Goal: Task Accomplishment & Management: Use online tool/utility

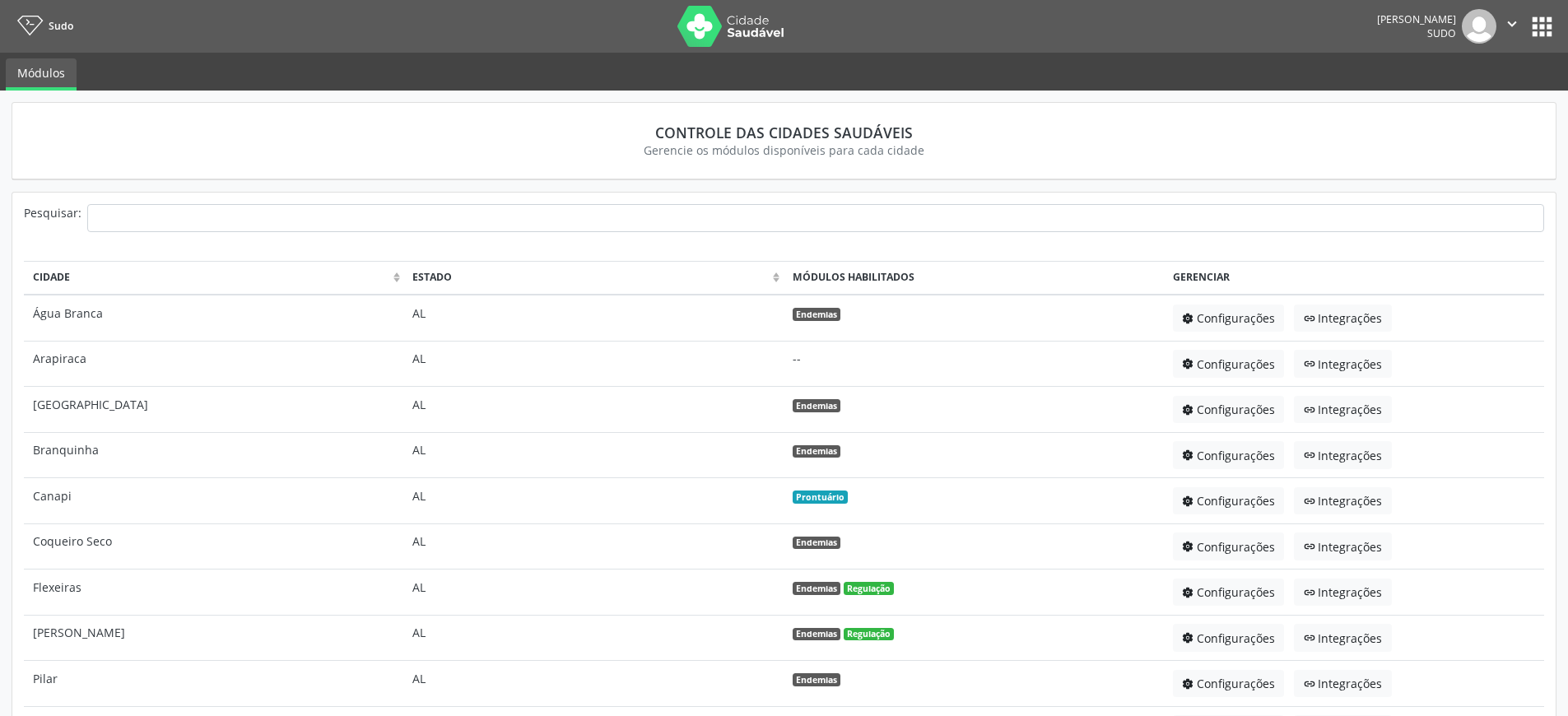
click at [1529, 21] on button "apps" at bounding box center [1542, 27] width 29 height 29
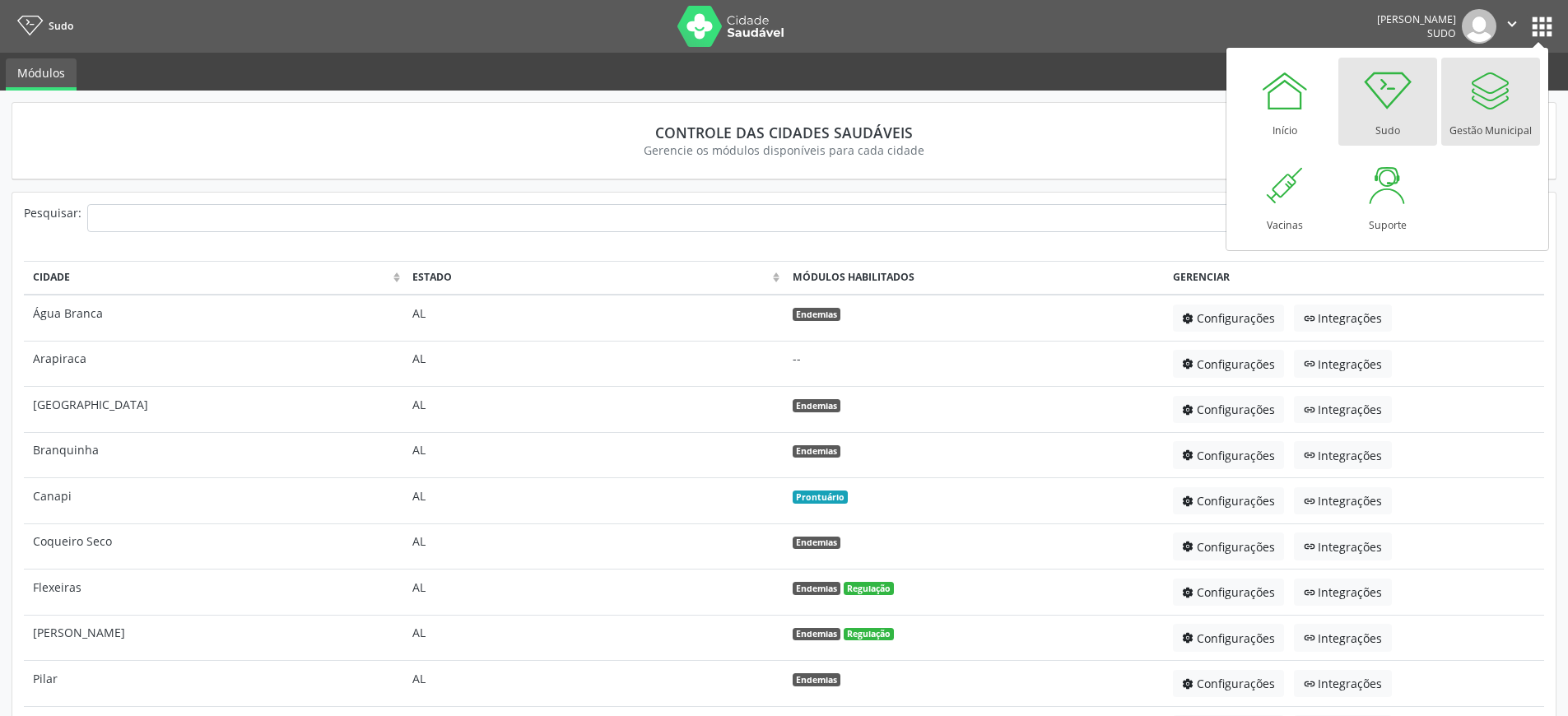
click at [1504, 117] on div "Gestão Municipal" at bounding box center [1490, 126] width 82 height 22
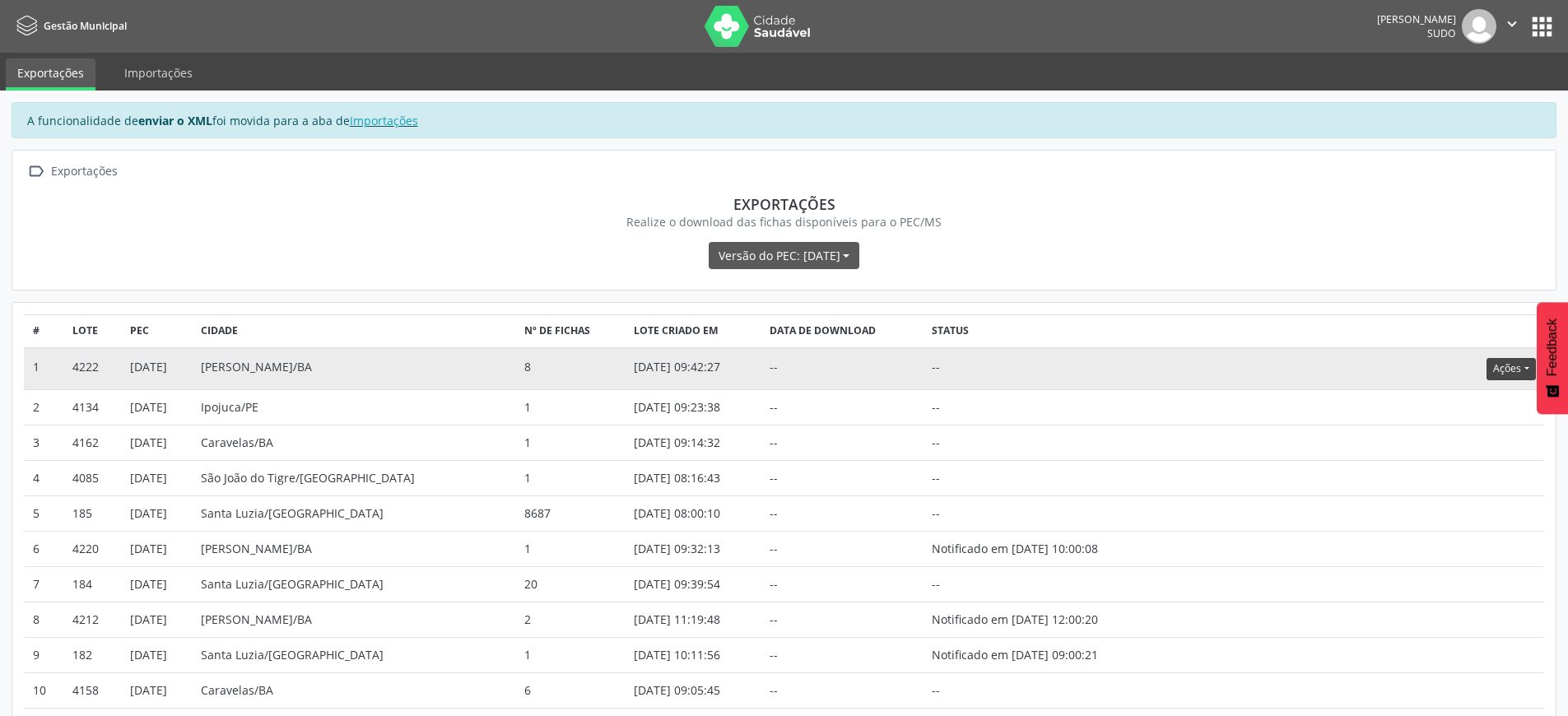
click at [1512, 372] on button "Ações" at bounding box center [1510, 369] width 48 height 22
click at [1469, 468] on link "Atualizar" at bounding box center [1477, 471] width 113 height 23
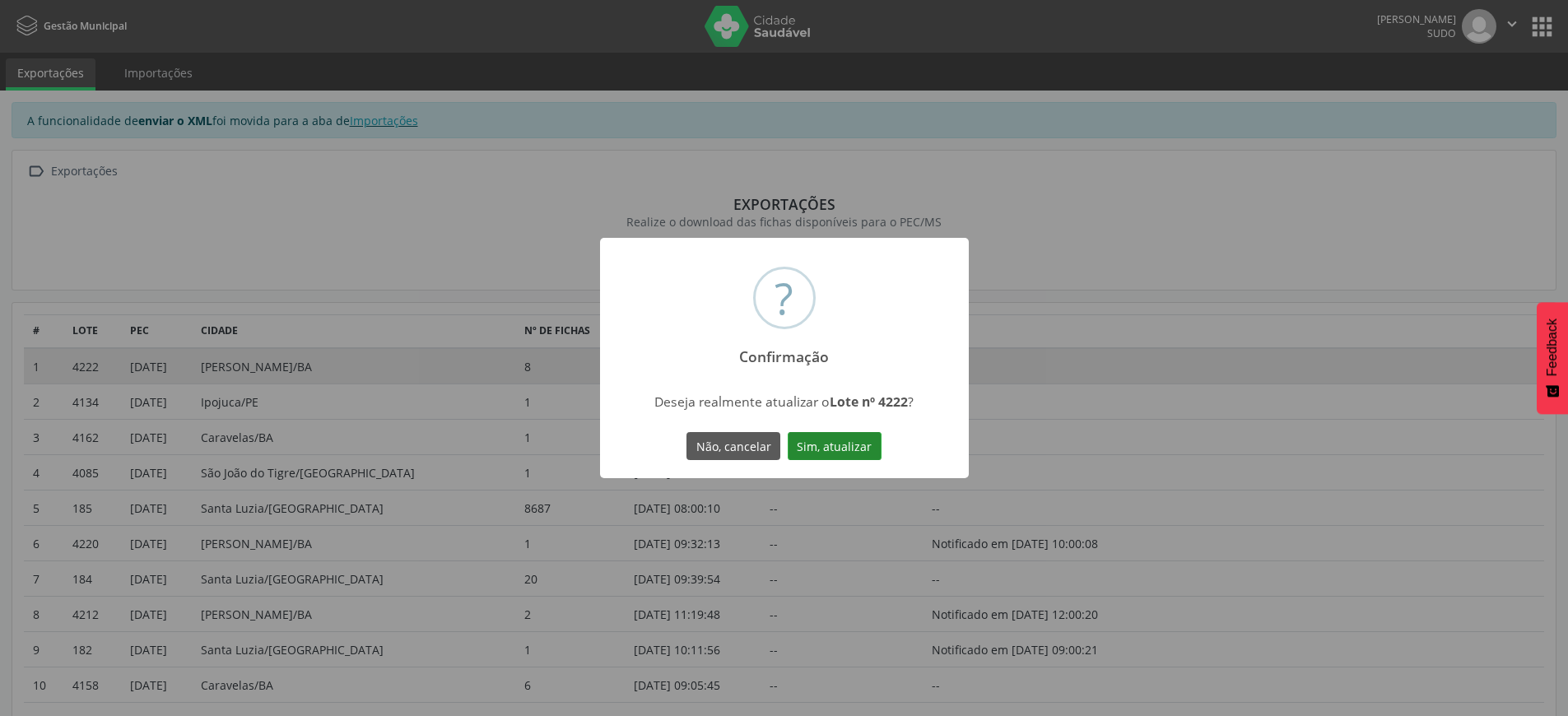
click at [826, 439] on button "Sim, atualizar" at bounding box center [834, 446] width 94 height 28
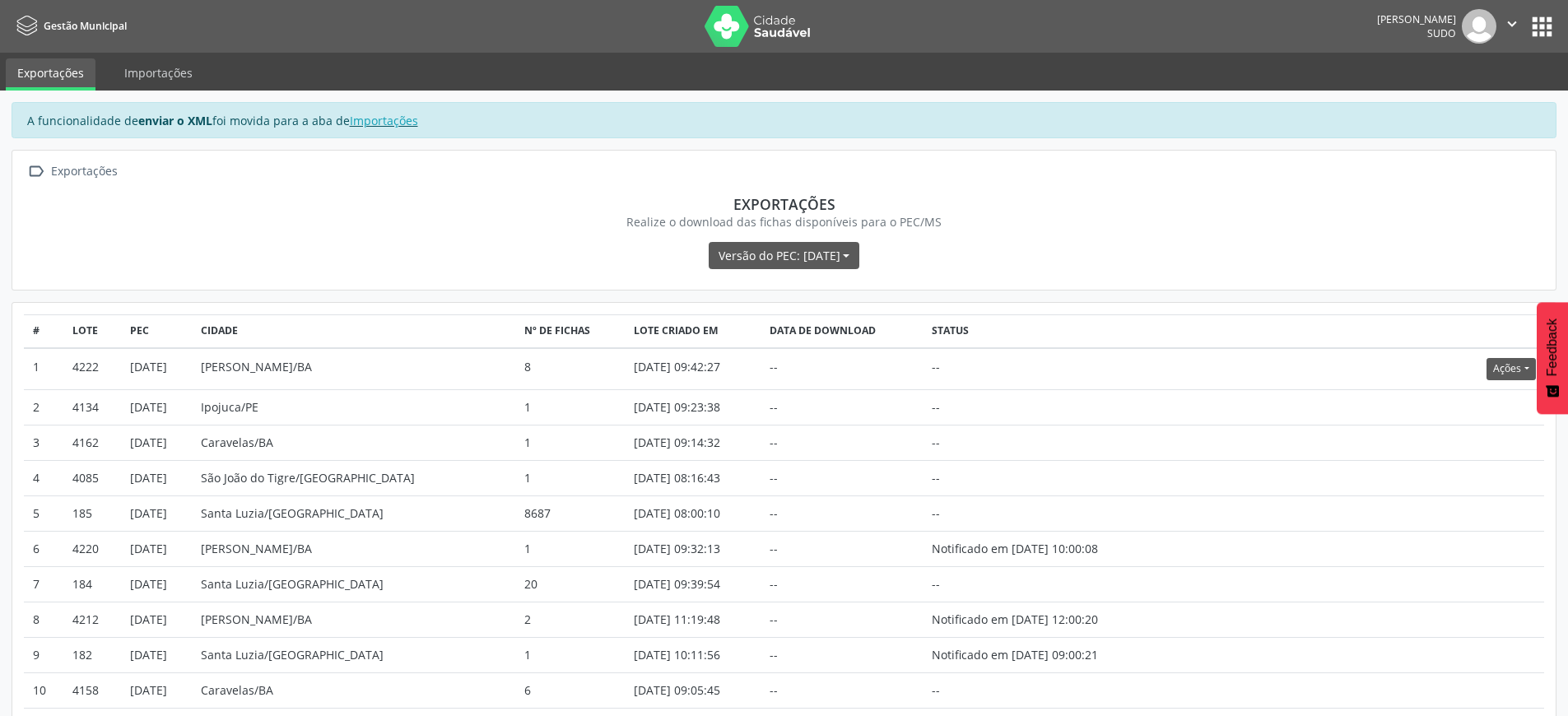
click at [1508, 20] on icon "" at bounding box center [1512, 24] width 18 height 18
click at [1471, 105] on link "Sair" at bounding box center [1469, 100] width 113 height 23
